Goal: Task Accomplishment & Management: Use online tool/utility

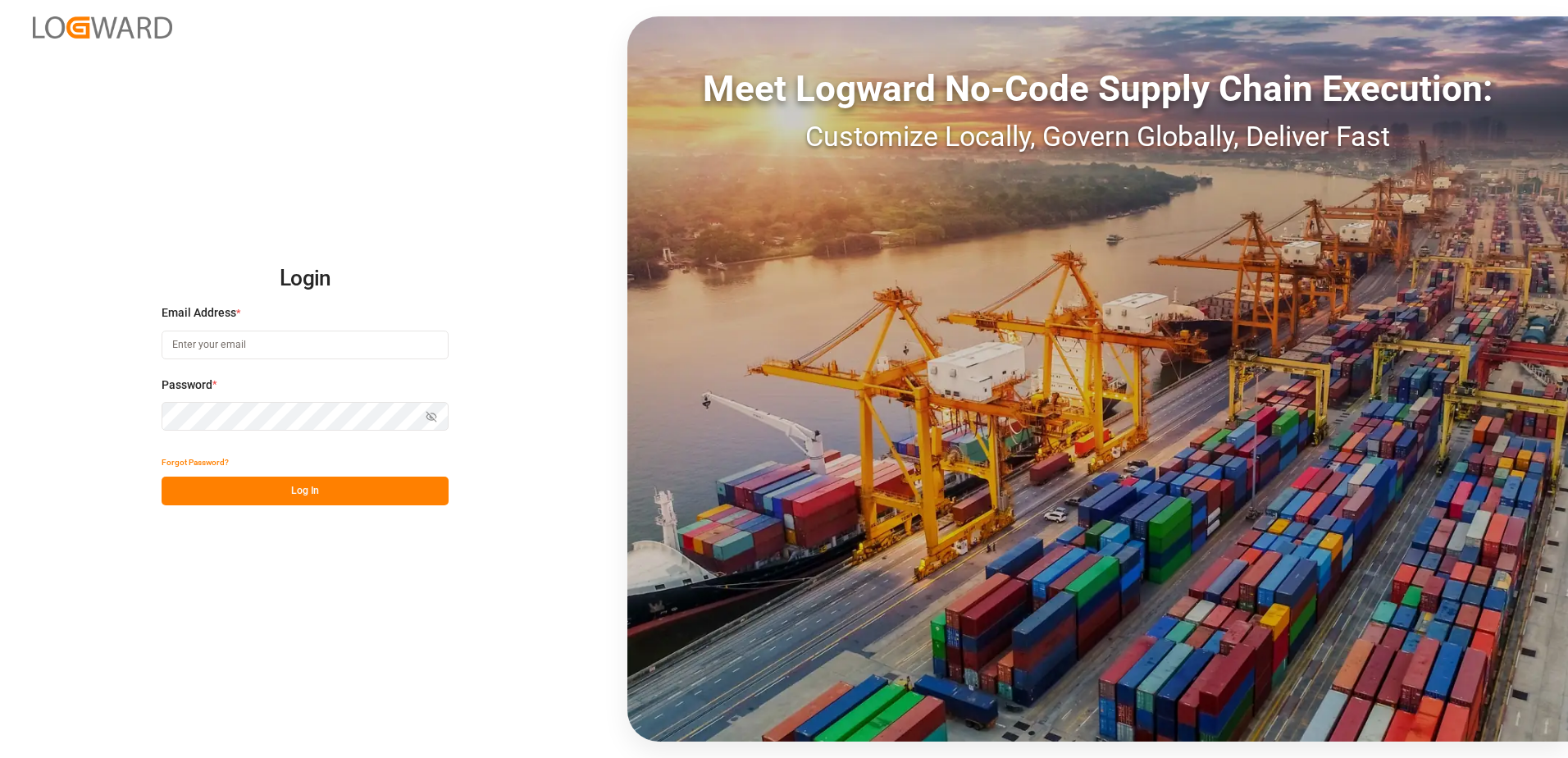
type input "[PERSON_NAME][EMAIL_ADDRESS][DOMAIN_NAME]"
click at [319, 489] on button "Log In" at bounding box center [305, 491] width 287 height 29
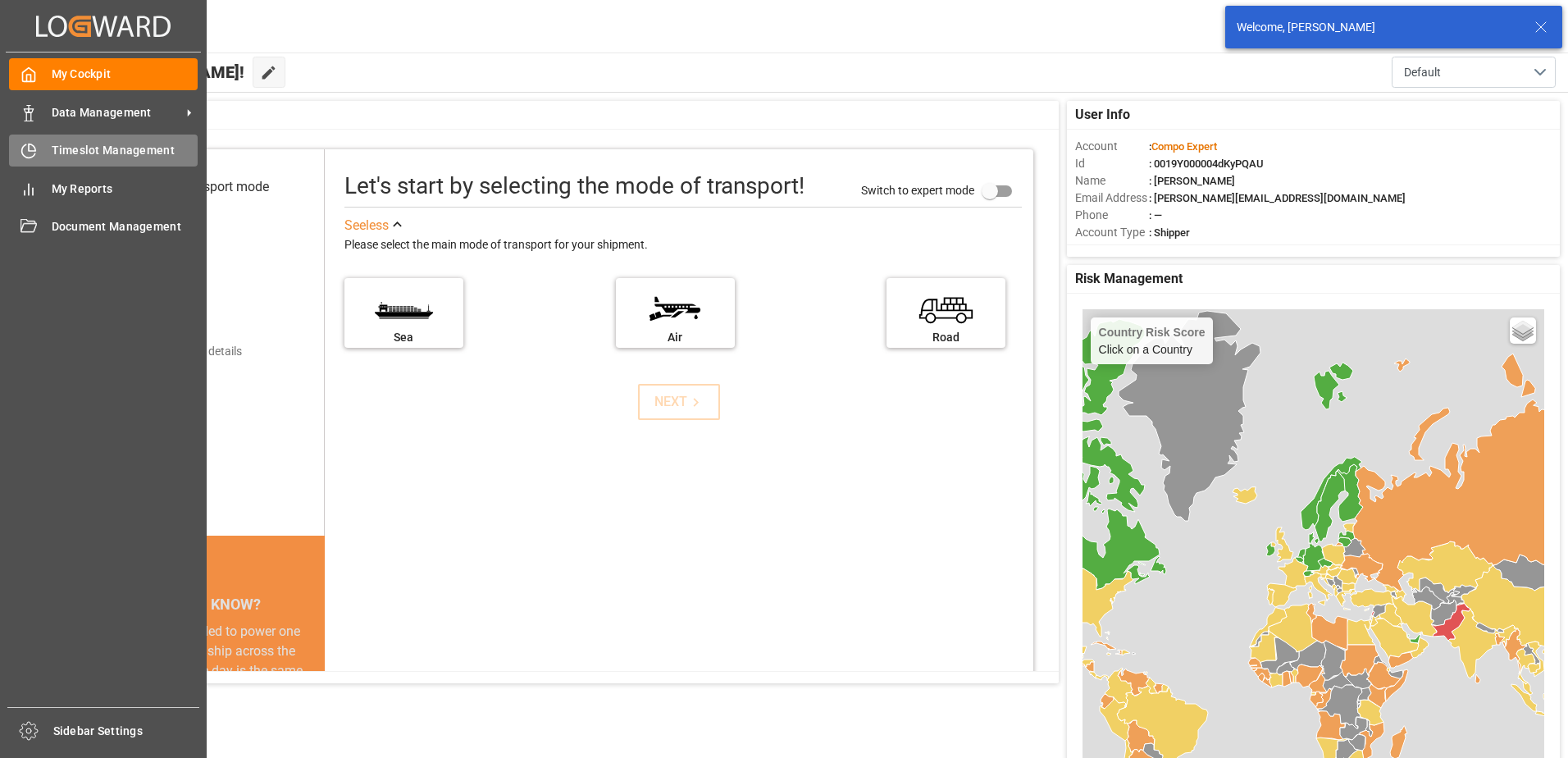
click at [25, 146] on icon at bounding box center [28, 151] width 13 height 13
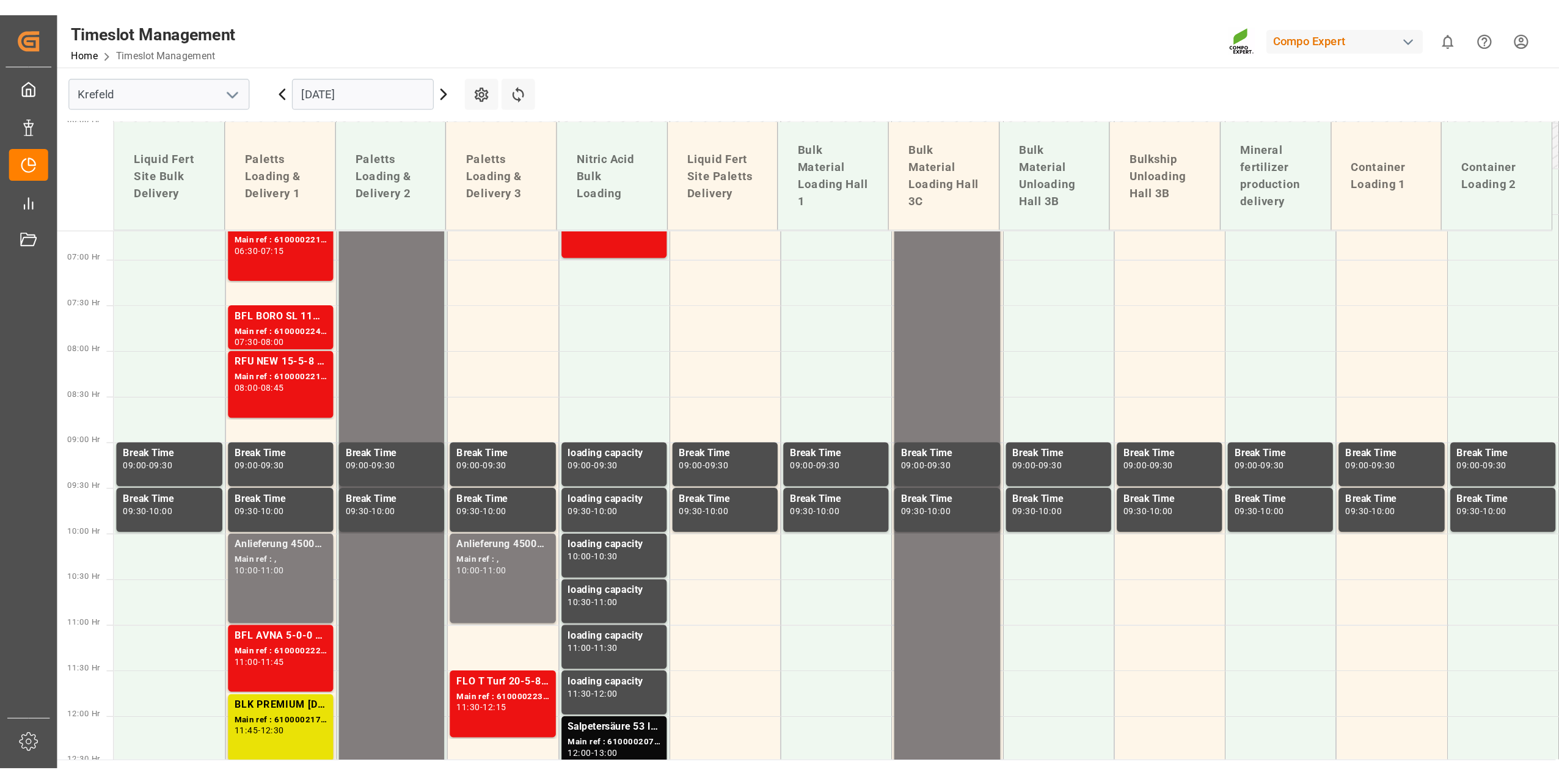
scroll to position [578, 0]
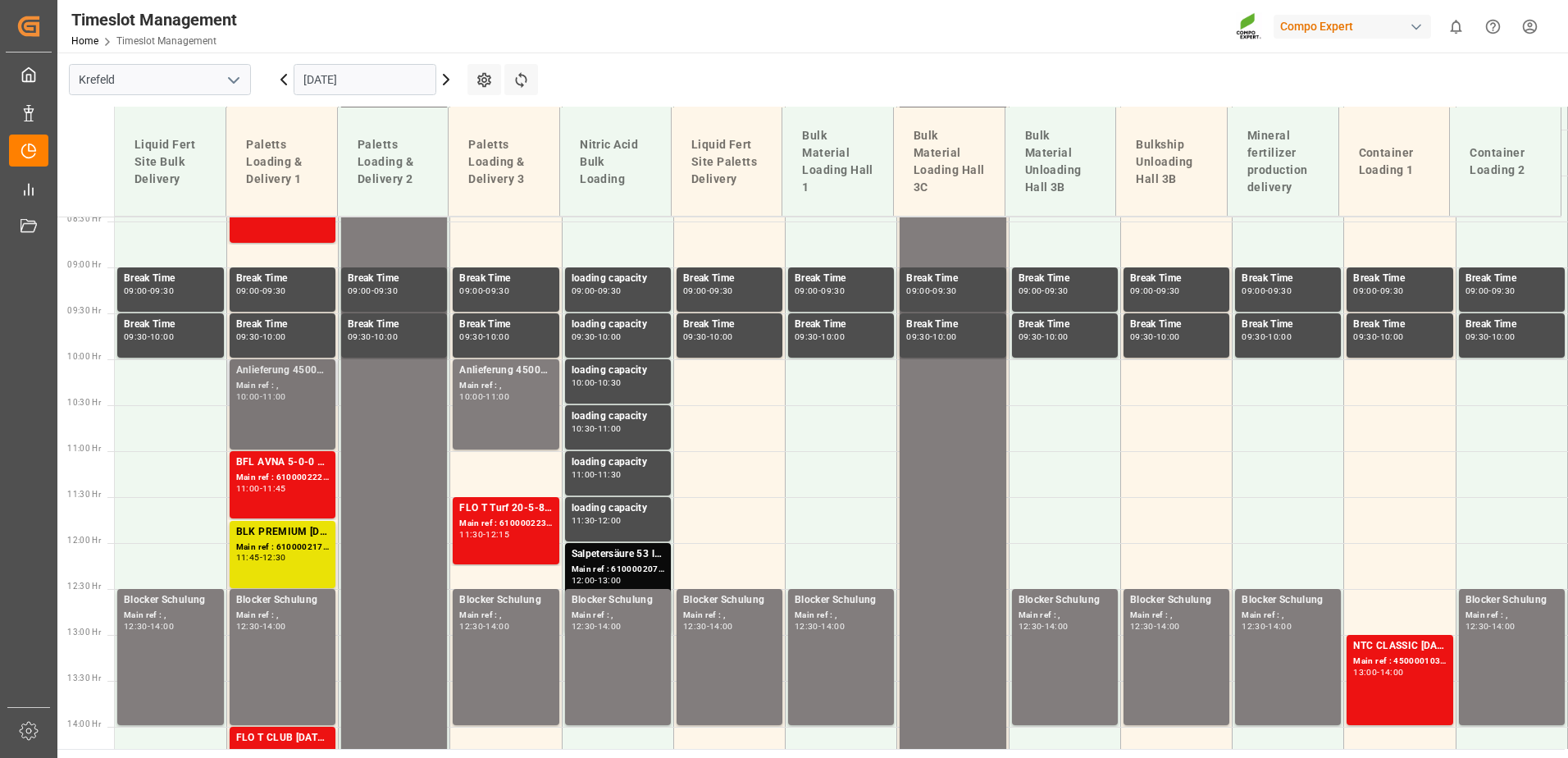
click at [297, 382] on div "Main ref : ," at bounding box center [282, 386] width 92 height 14
click at [501, 379] on div "Anlieferung 4500007658 Main ref : , 10:00 - 11:00" at bounding box center [505, 404] width 92 height 84
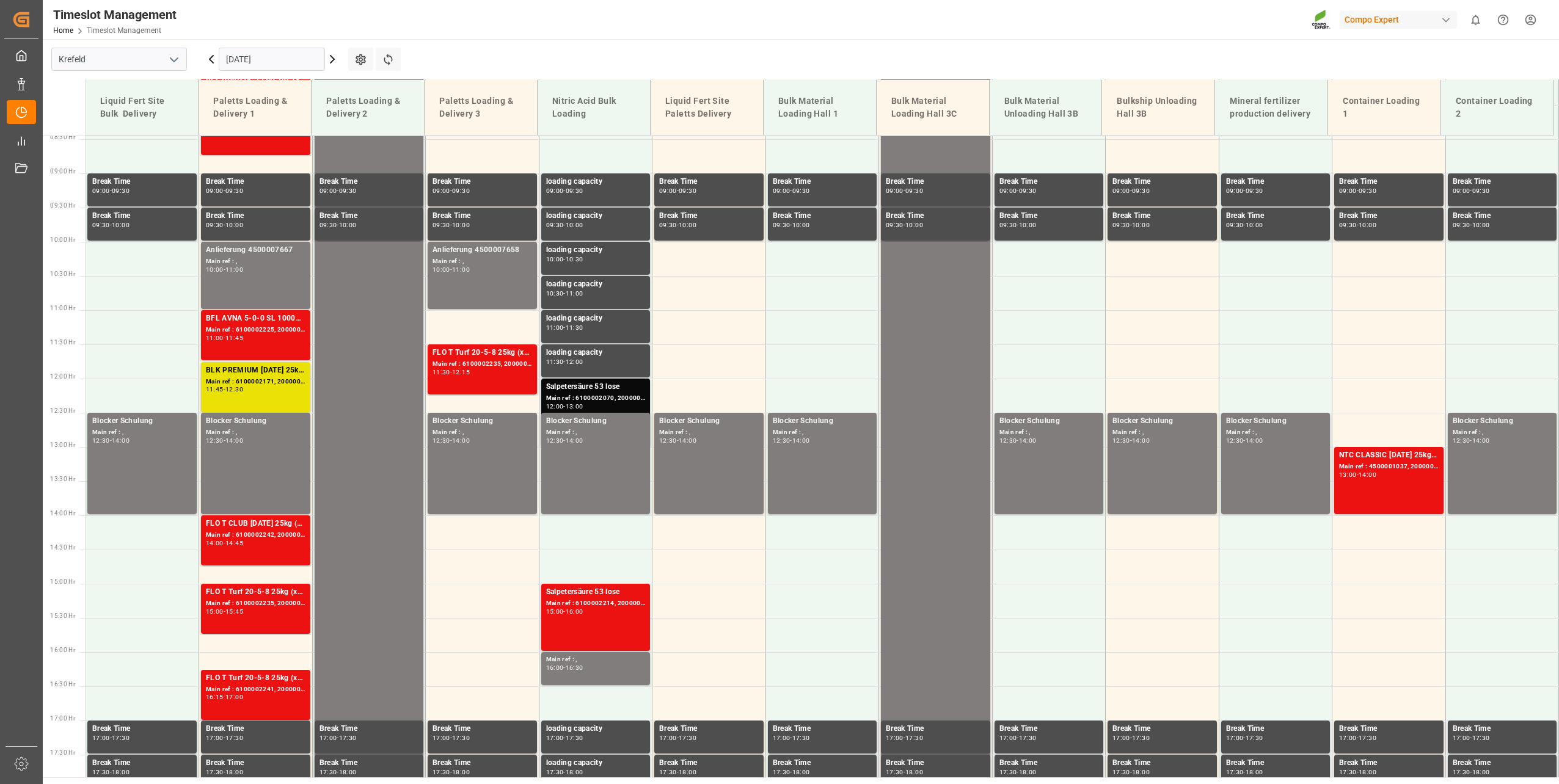
click at [267, 58] on input "[DATE]" at bounding box center [272, 59] width 106 height 23
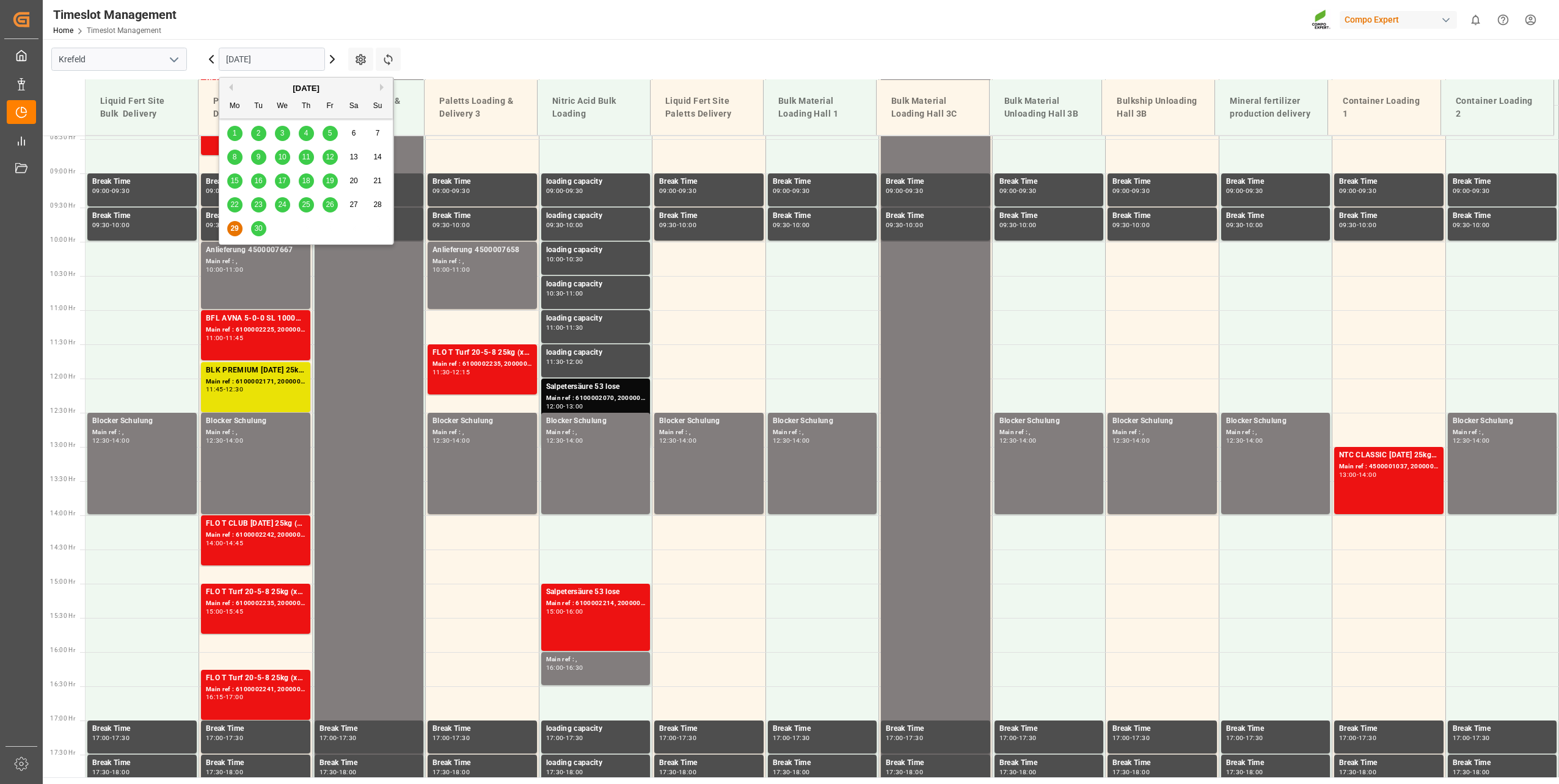
click at [258, 229] on span "30" at bounding box center [258, 228] width 8 height 9
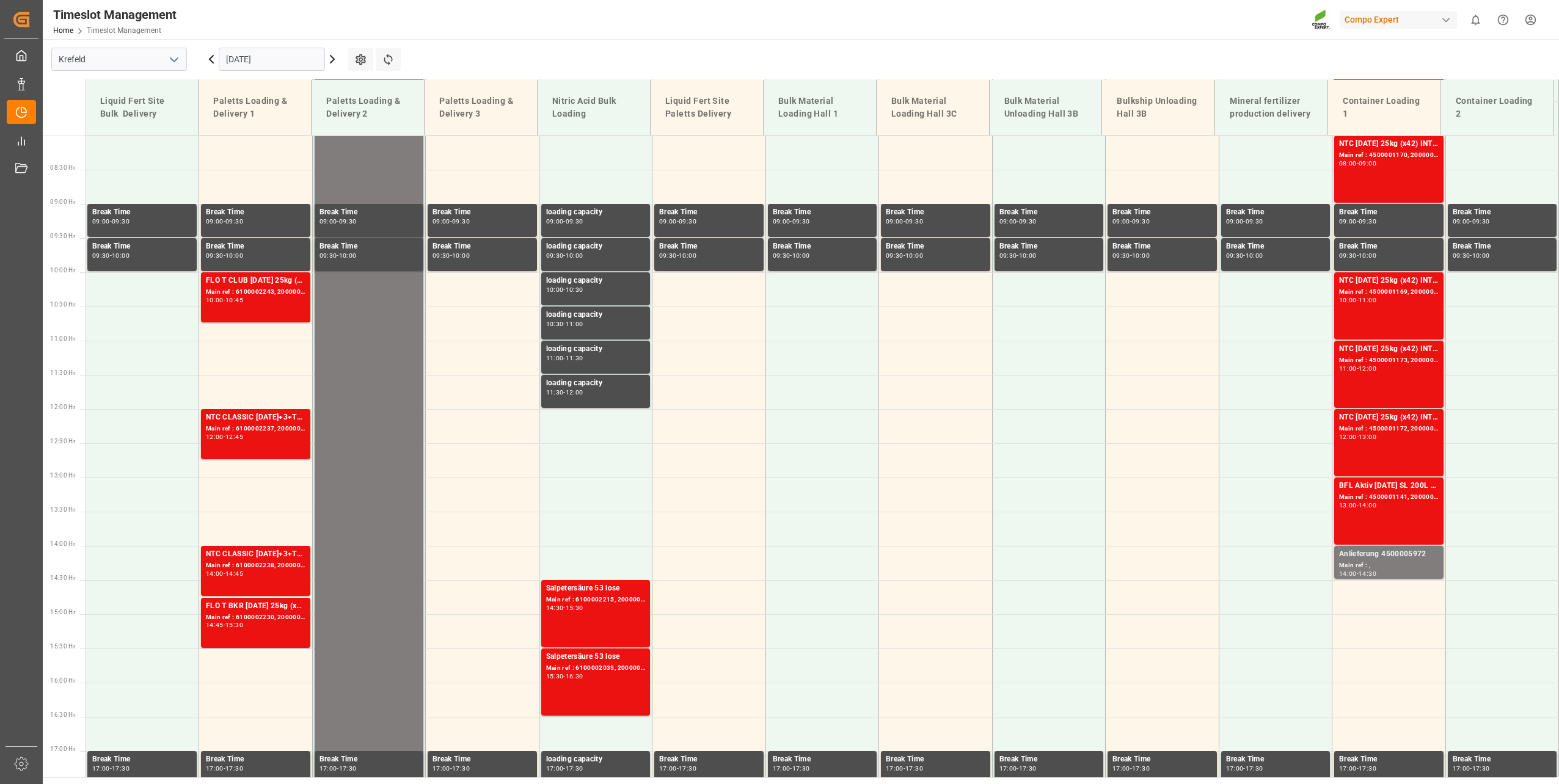
scroll to position [552, 0]
